Goal: Task Accomplishment & Management: Manage account settings

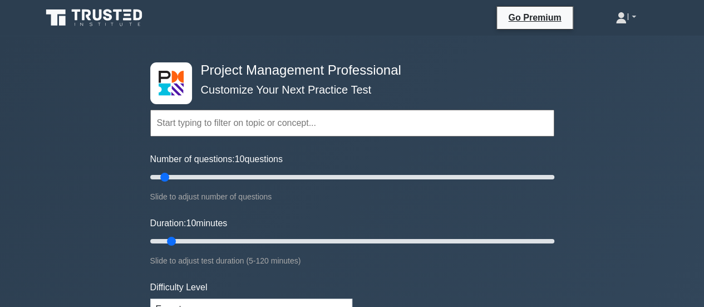
click at [616, 19] on icon at bounding box center [621, 17] width 11 height 11
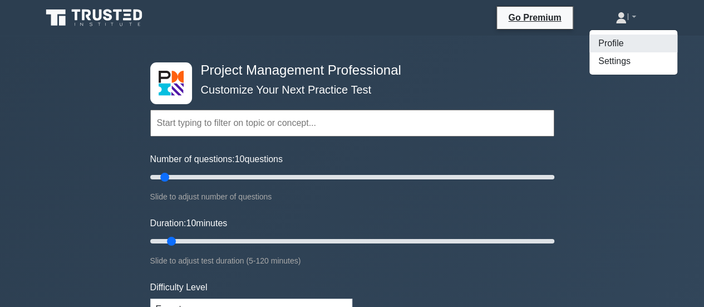
click at [611, 45] on link "Profile" at bounding box center [634, 44] width 88 height 18
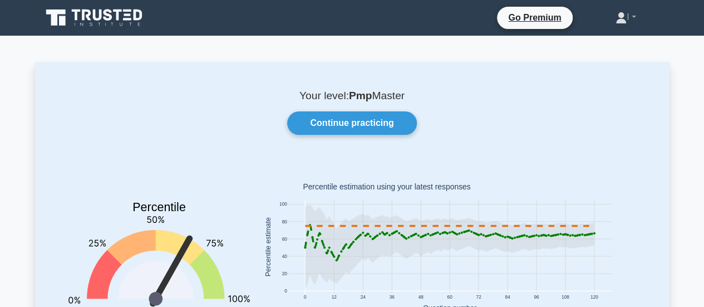
scroll to position [111, 0]
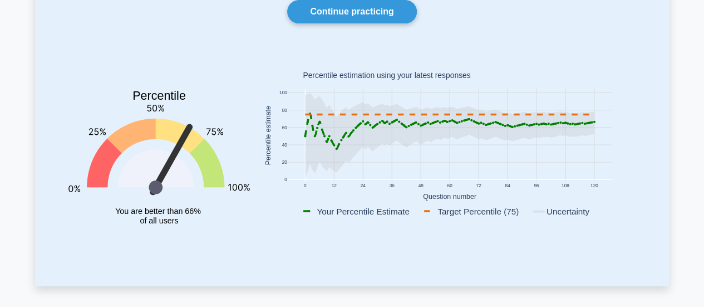
click at [543, 125] on icon at bounding box center [449, 136] width 289 height 84
drag, startPoint x: 532, startPoint y: 124, endPoint x: 483, endPoint y: 129, distance: 48.7
click at [483, 128] on g at bounding box center [450, 136] width 292 height 84
drag, startPoint x: 482, startPoint y: 148, endPoint x: 468, endPoint y: 197, distance: 50.6
click at [469, 195] on icon "0 12 24 36 48 60 72 84 96 108 120 0 20 40 60 80 100 Your Percentile Estimate Ta…" at bounding box center [450, 137] width 386 height 174
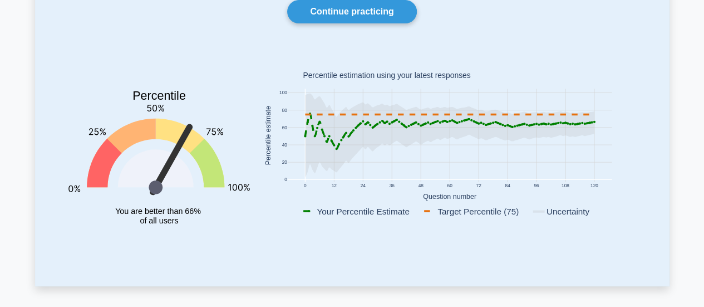
click at [452, 203] on rect at bounding box center [449, 211] width 297 height 16
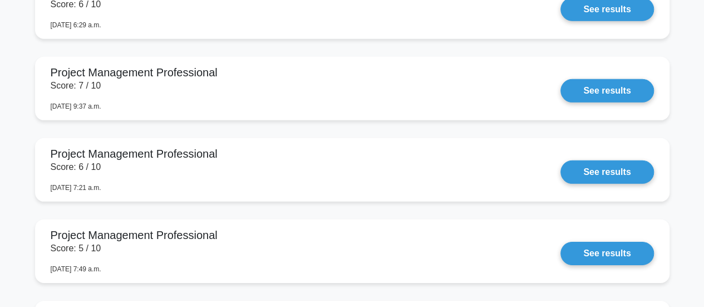
scroll to position [1336, 0]
